Goal: Information Seeking & Learning: Learn about a topic

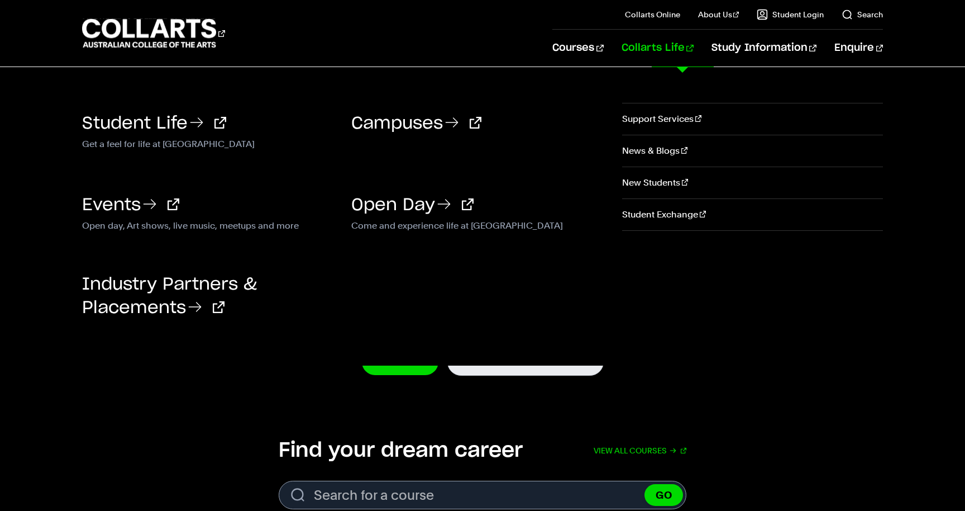
click at [666, 48] on link "Collarts Life" at bounding box center [658, 48] width 72 height 37
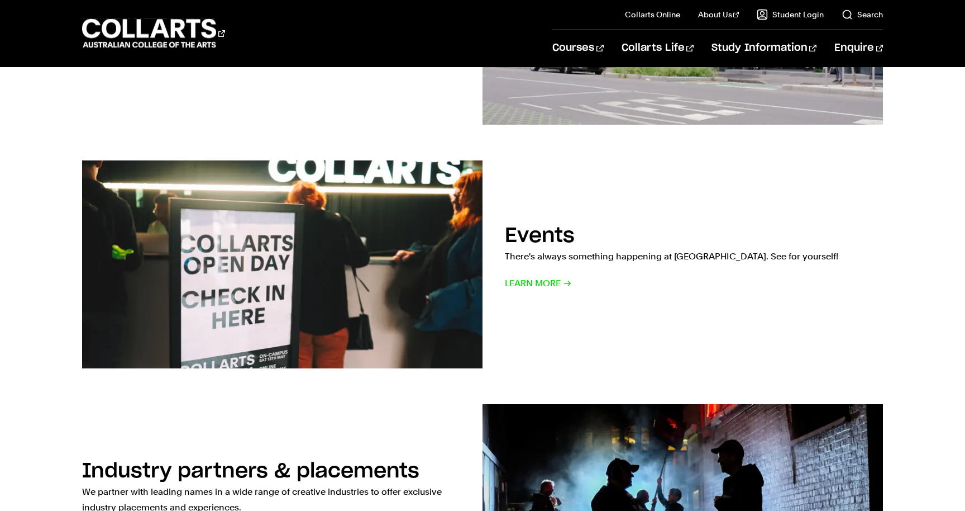
scroll to position [841, 0]
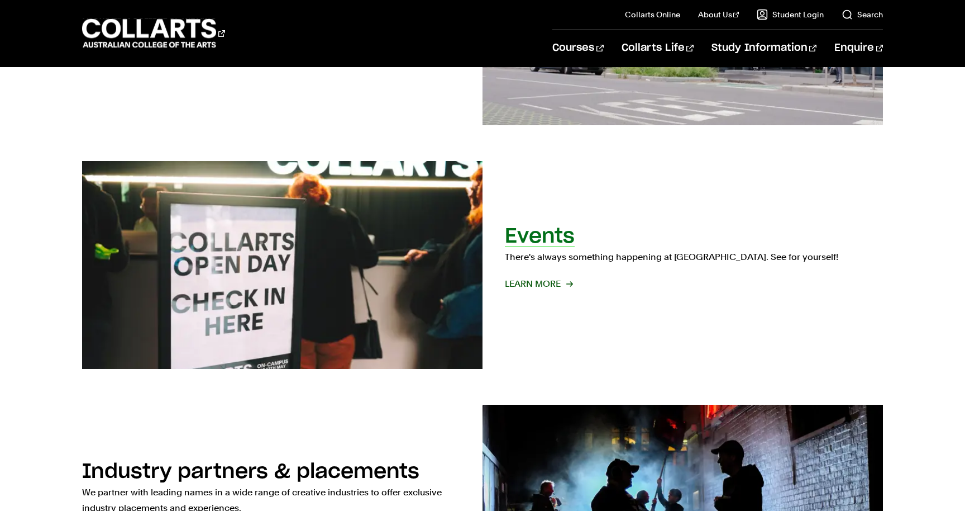
click at [289, 335] on img at bounding box center [282, 265] width 441 height 229
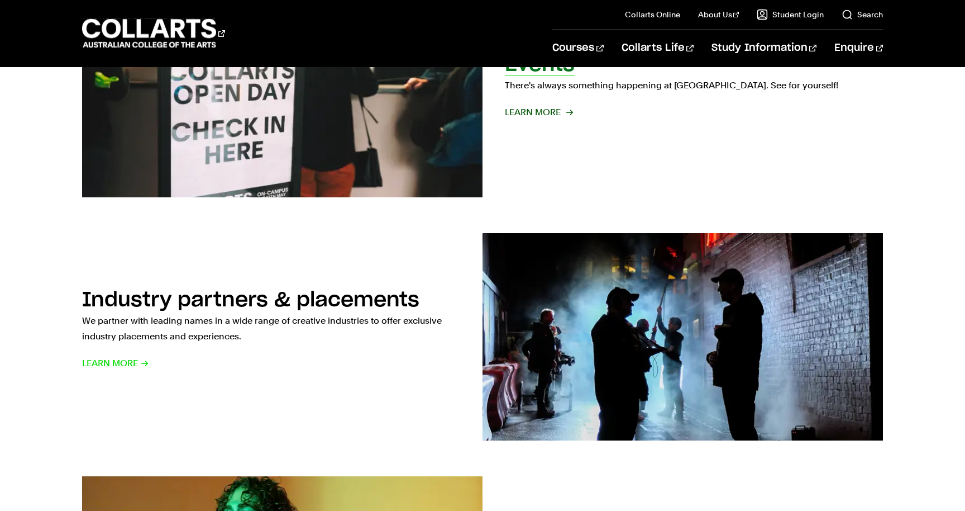
scroll to position [1014, 0]
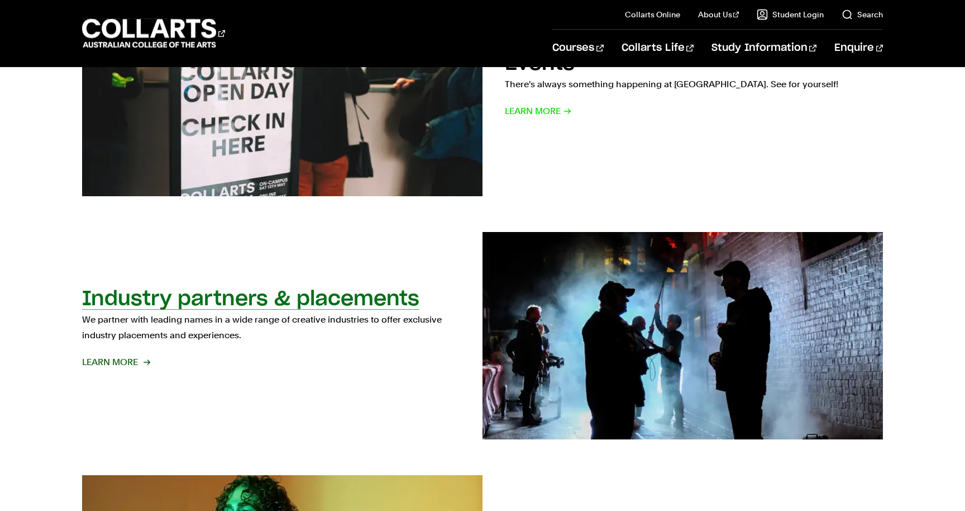
click at [345, 308] on h2 "Industry partners & placements" at bounding box center [250, 299] width 337 height 20
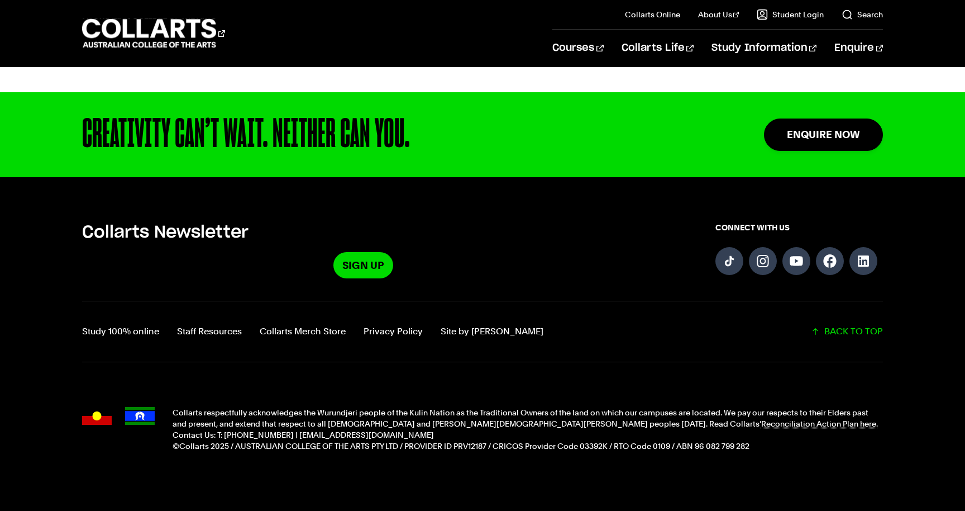
scroll to position [912, 0]
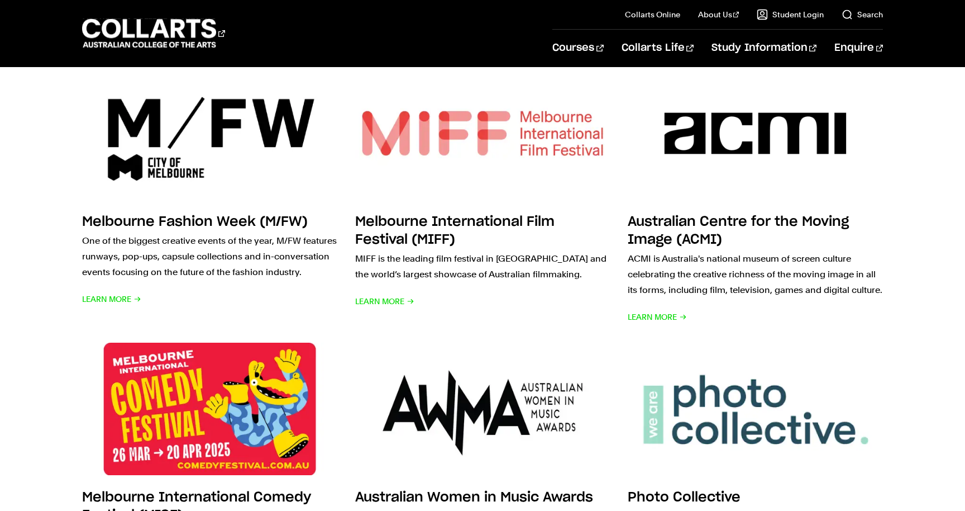
scroll to position [344, 0]
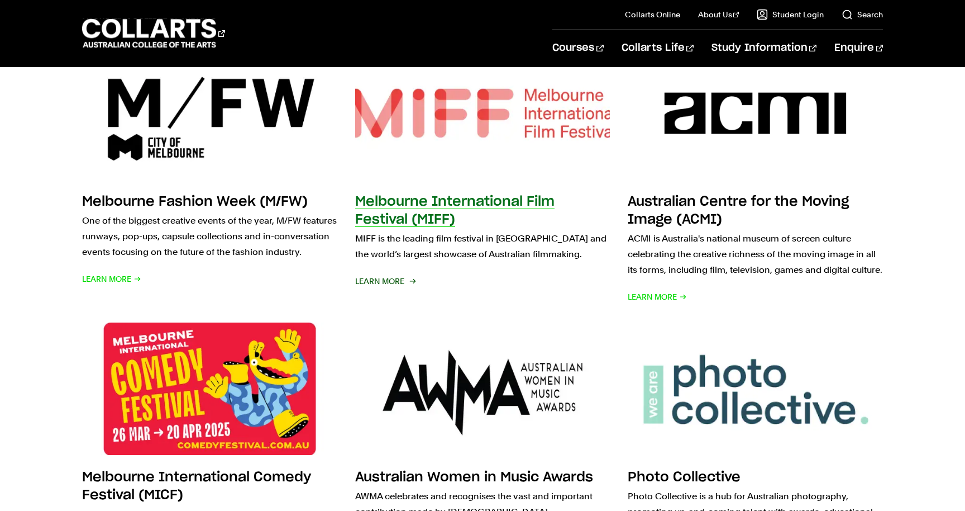
click at [361, 284] on span "Learn More" at bounding box center [384, 281] width 59 height 16
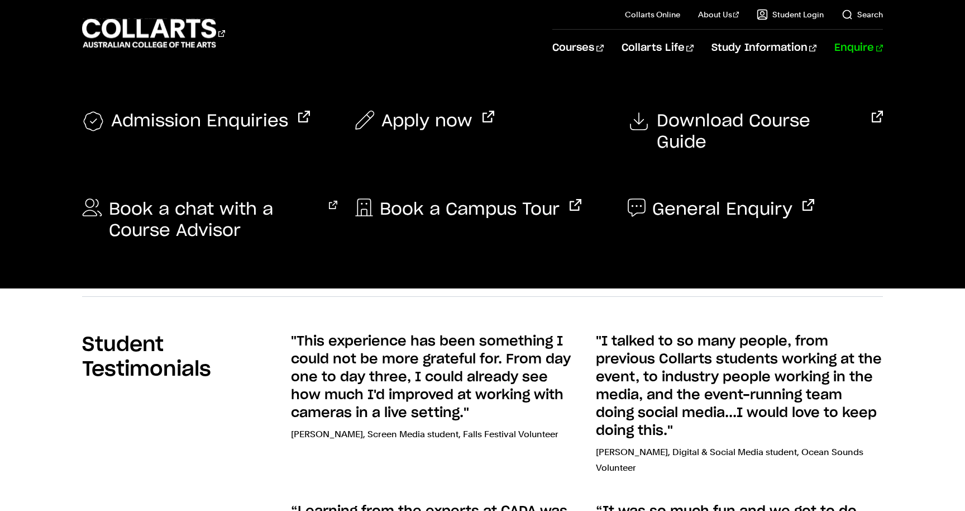
scroll to position [2119, 0]
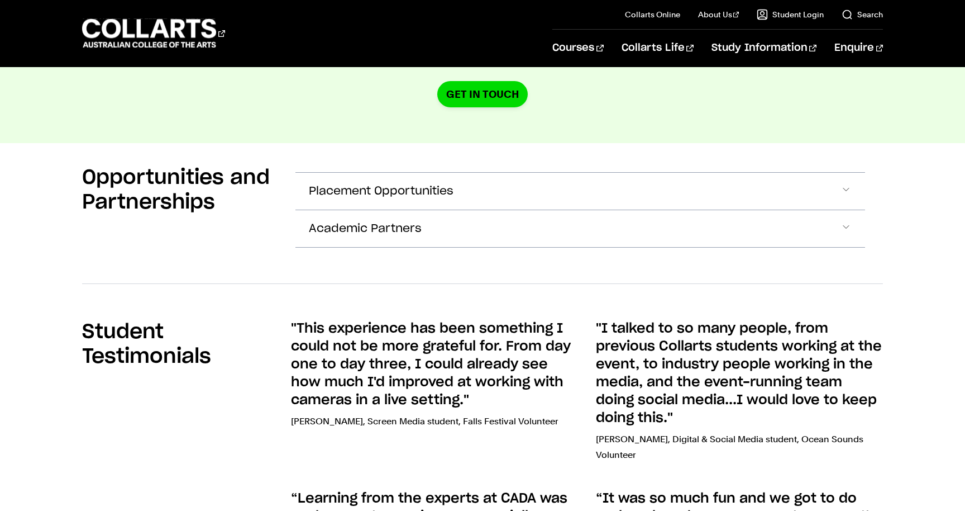
drag, startPoint x: 822, startPoint y: 149, endPoint x: 915, endPoint y: 216, distance: 114.6
click at [915, 216] on div "Opportunities and Partnerships Placement Opportunities We work with Australia's…" at bounding box center [482, 213] width 965 height 140
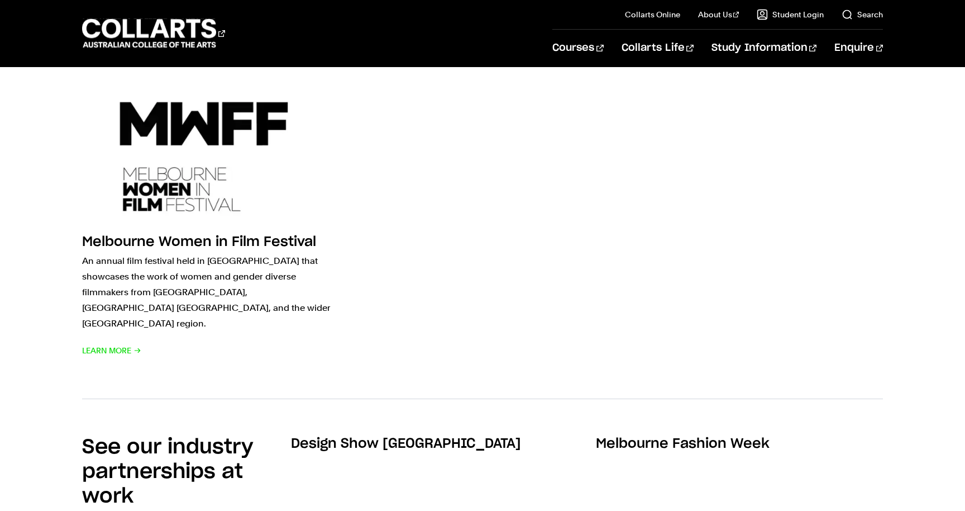
scroll to position [1250, 0]
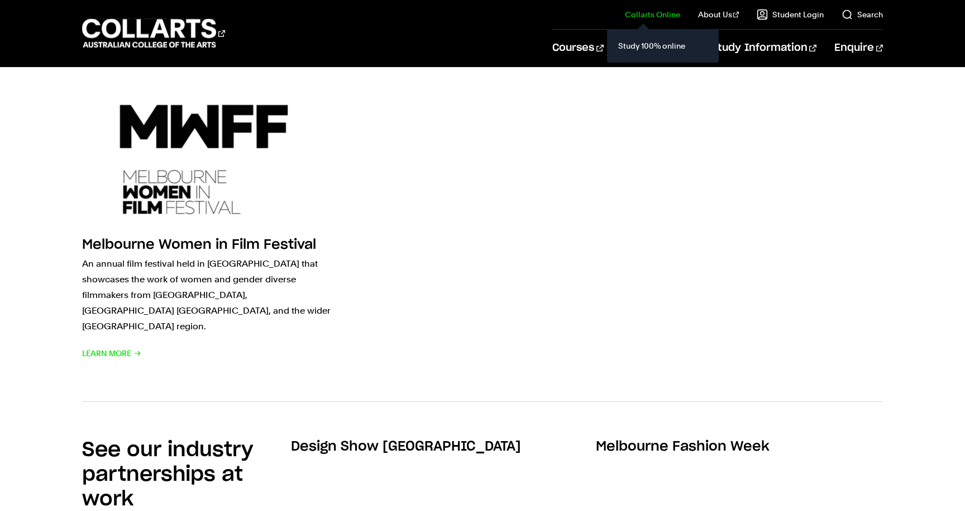
click at [643, 12] on link "Collarts Online" at bounding box center [652, 14] width 55 height 11
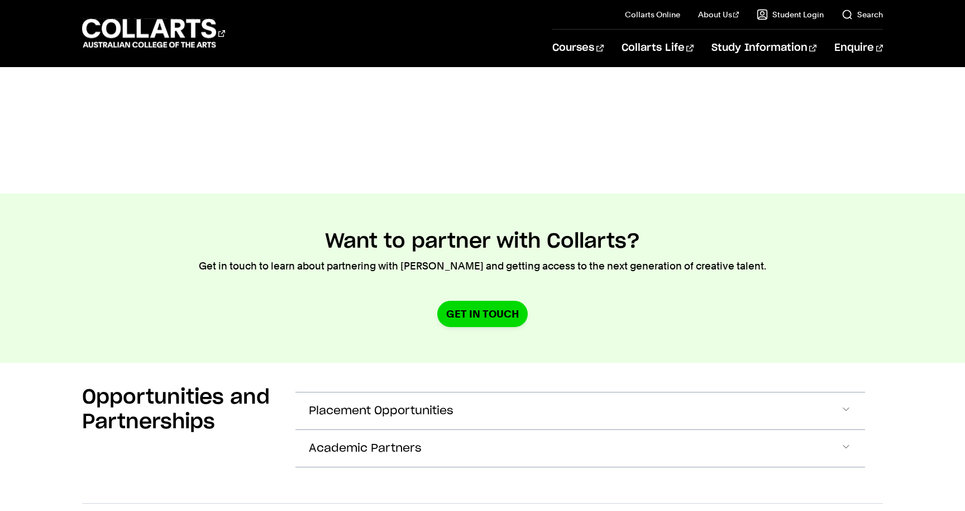
scroll to position [1894, 0]
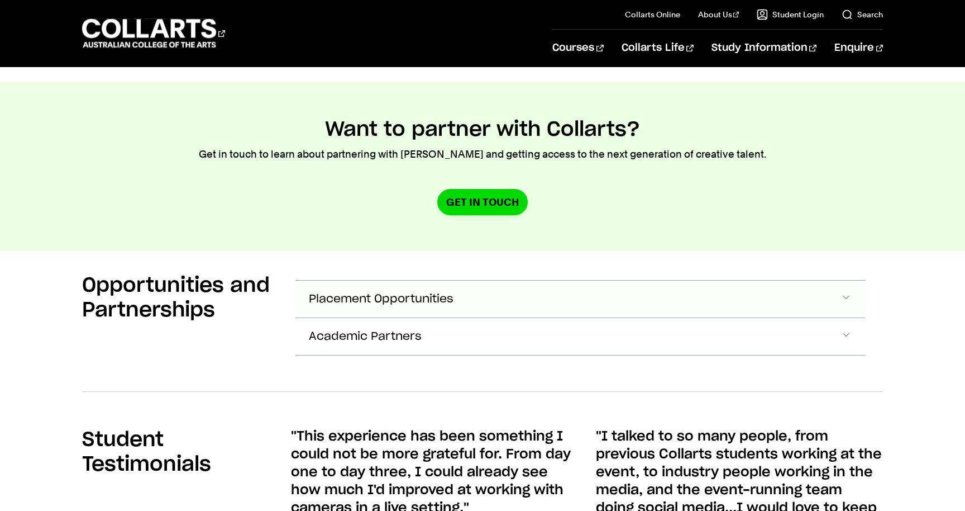
click at [446, 280] on button "Placement Opportunities" at bounding box center [581, 298] width 570 height 37
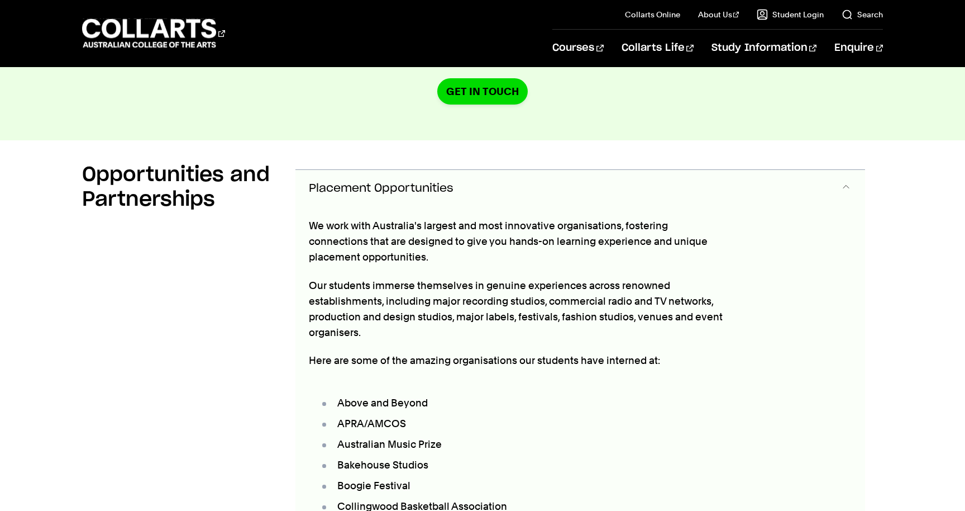
scroll to position [2146, 0]
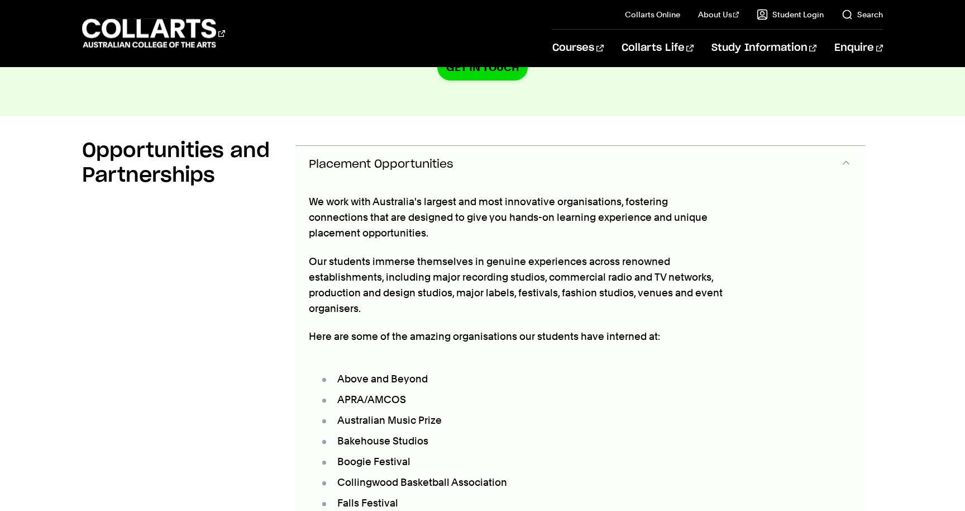
click at [455, 146] on button "Placement Opportunities" at bounding box center [581, 164] width 570 height 37
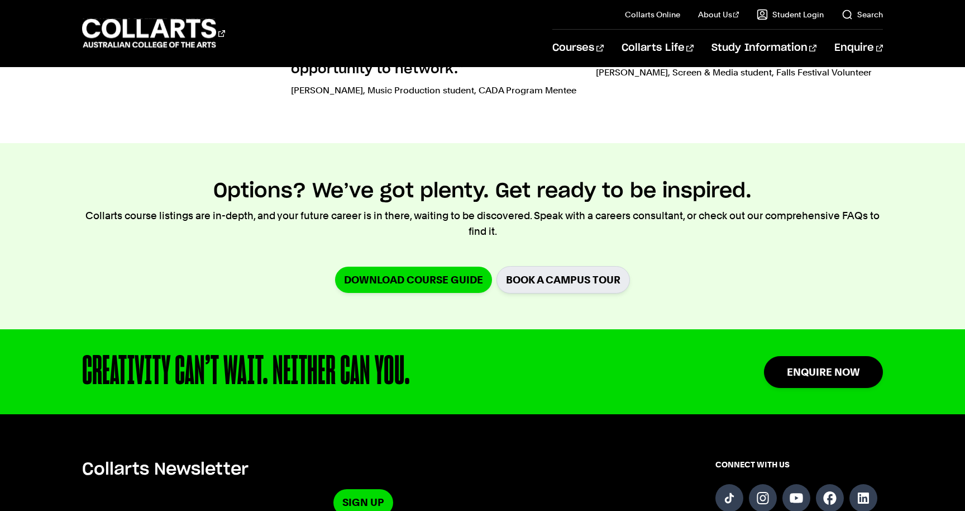
scroll to position [2657, 0]
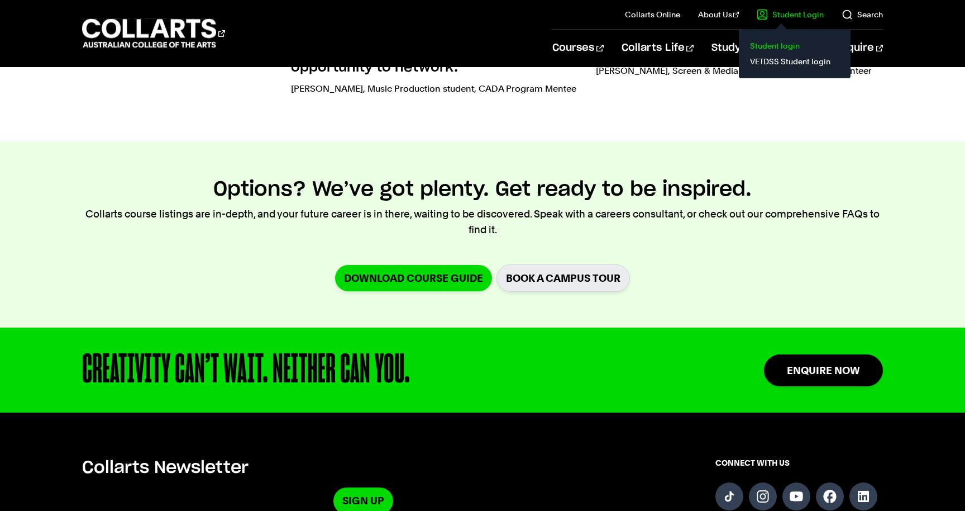
click at [777, 49] on link "Student login" at bounding box center [795, 46] width 94 height 16
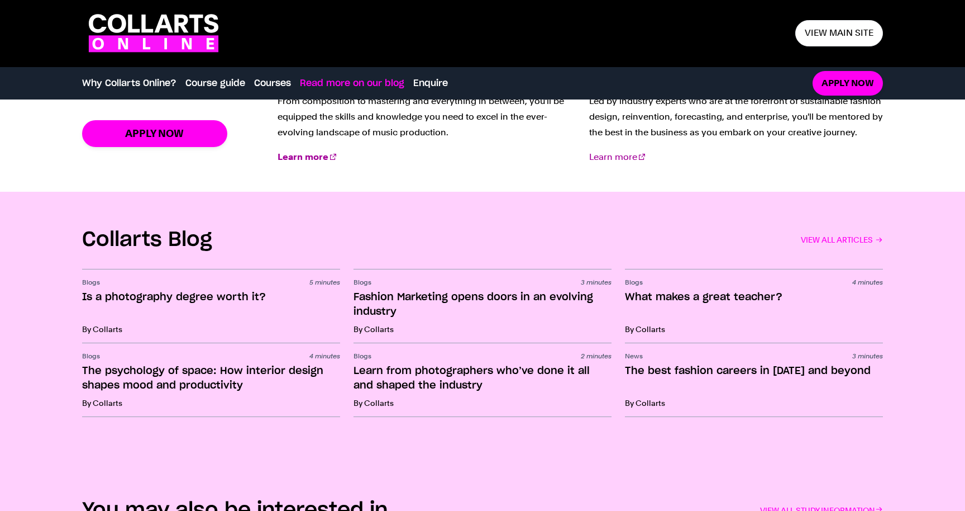
scroll to position [1587, 0]
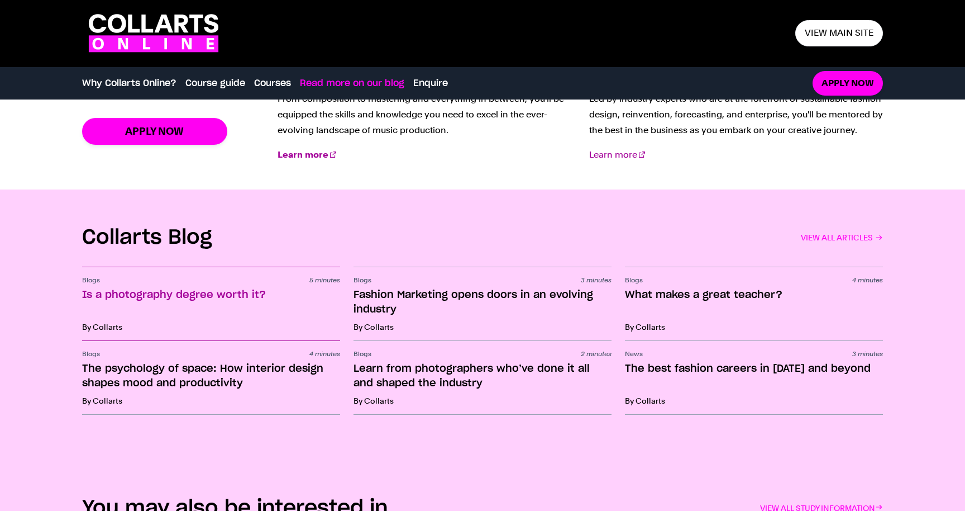
click at [225, 307] on link "Blogs 5 minutes Is a photography degree worth it? By Collarts" at bounding box center [211, 305] width 258 height 74
